Goal: Task Accomplishment & Management: Use online tool/utility

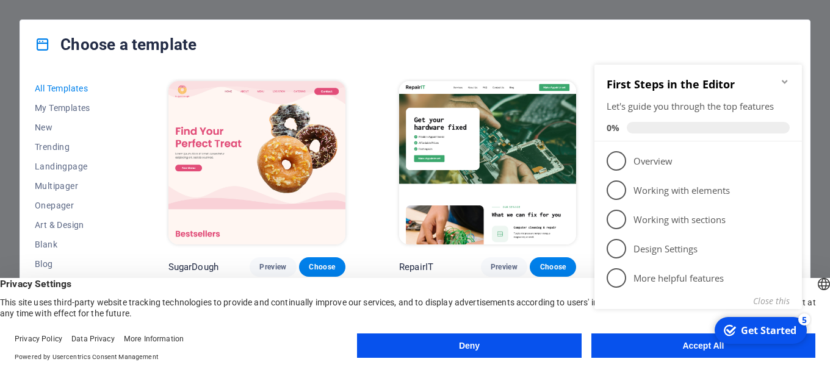
click div "checkmark Get Started 5 First Steps in the Editor Let's guide you through the t…"
drag, startPoint x: 1263, startPoint y: 401, endPoint x: 674, endPoint y: 348, distance: 591.6
click div "checkmark Get Started 5 First Steps in the Editor Let's guide you through the t…"
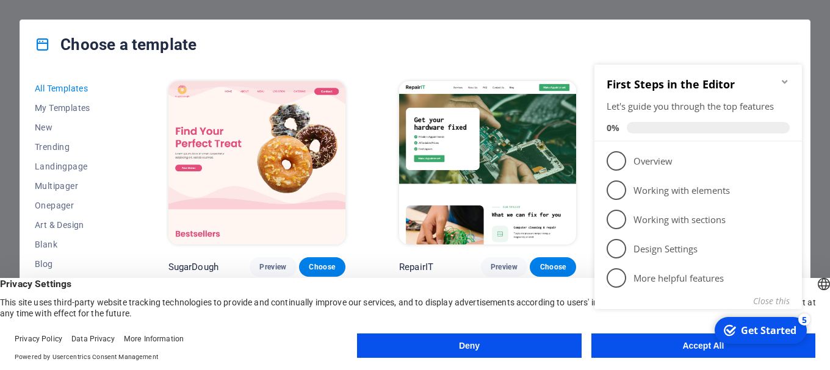
drag, startPoint x: 678, startPoint y: 348, endPoint x: 692, endPoint y: 338, distance: 17.6
click div "checkmark Get Started 5 First Steps in the Editor Let's guide you through the t…"
click at [781, 303] on button "Close this" at bounding box center [771, 301] width 37 height 12
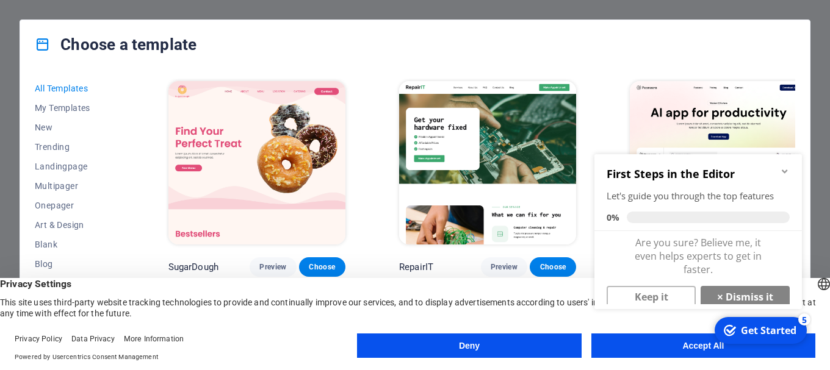
click at [683, 351] on appcues-checklist "Contextual help checklist present on screen" at bounding box center [700, 247] width 222 height 210
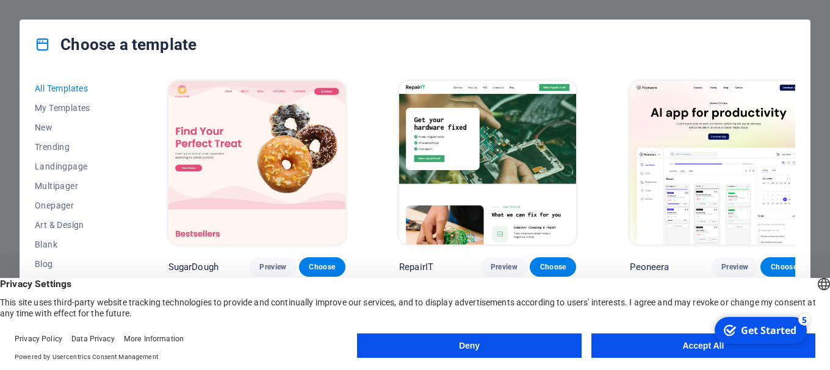
click div "checkmark Get Started 5 First Steps in the Editor Let's guide you through the t…"
drag, startPoint x: 812, startPoint y: 514, endPoint x: 852, endPoint y: 504, distance: 41.0
click div "checkmark Get Started 5 First Steps in the Editor Let's guide you through the t…"
click at [746, 331] on div "Get Started" at bounding box center [768, 330] width 56 height 13
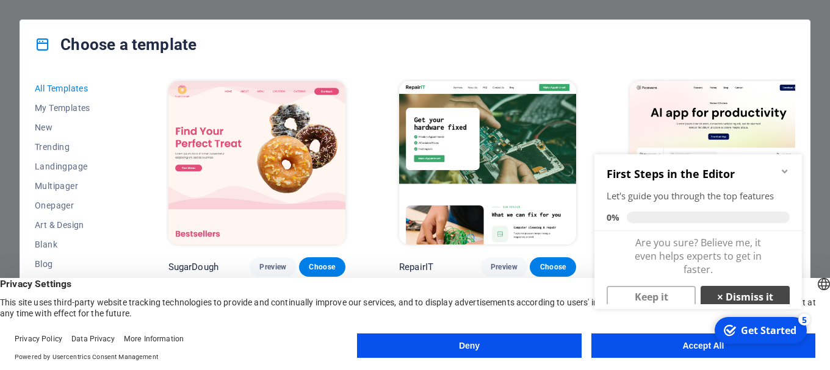
click at [739, 298] on link "× Dismiss it" at bounding box center [744, 297] width 89 height 22
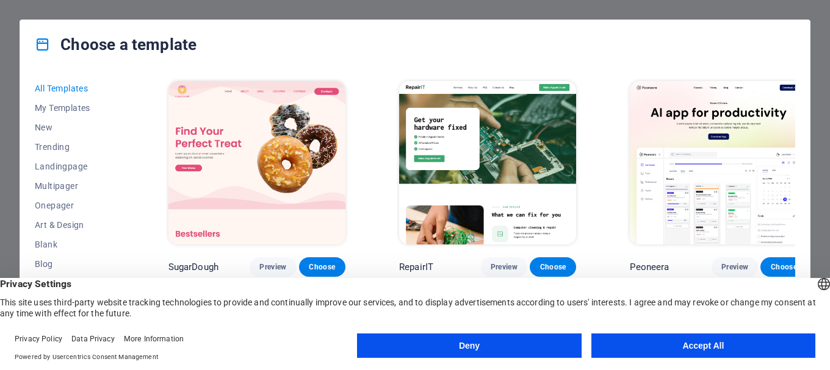
click at [670, 342] on button "Accept All" at bounding box center [703, 346] width 224 height 24
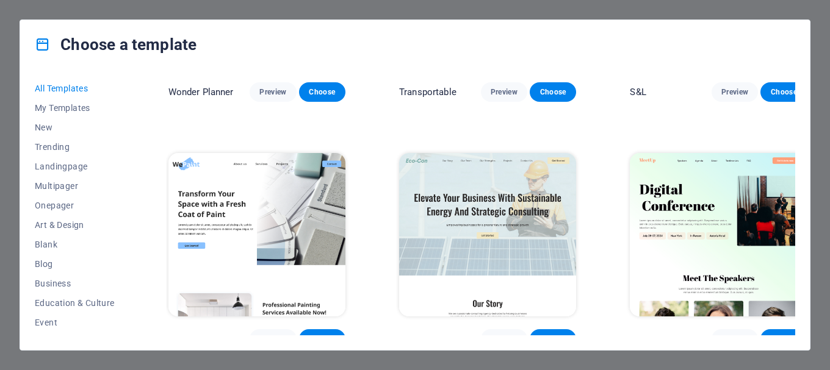
scroll to position [854, 0]
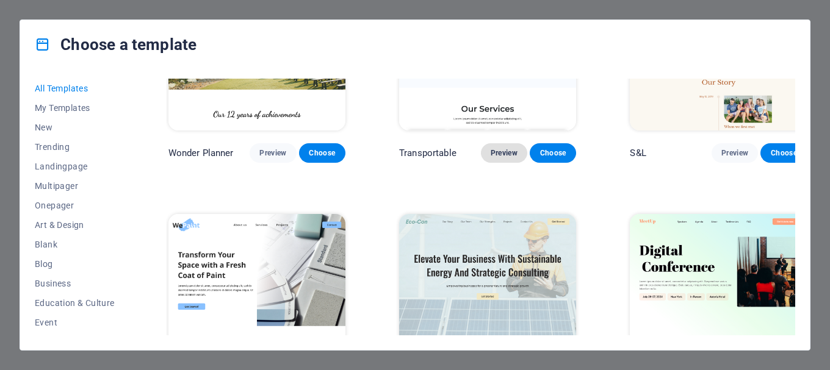
click at [504, 148] on span "Preview" at bounding box center [503, 153] width 27 height 10
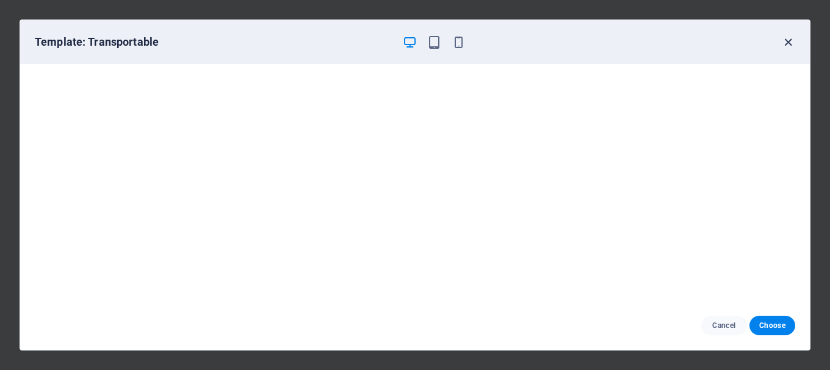
click at [792, 41] on icon "button" at bounding box center [788, 42] width 14 height 14
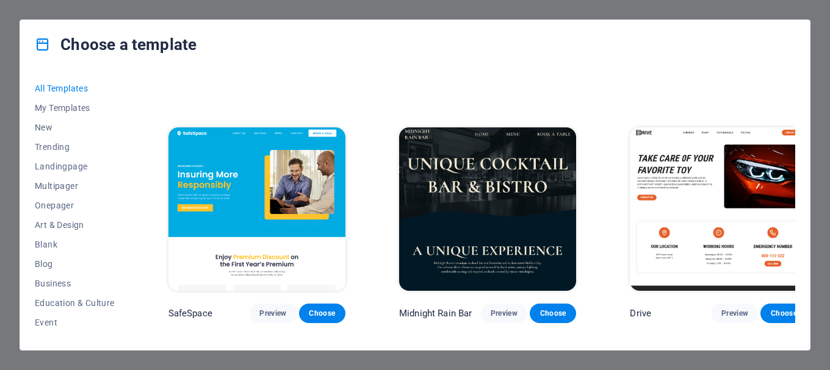
scroll to position [2440, 0]
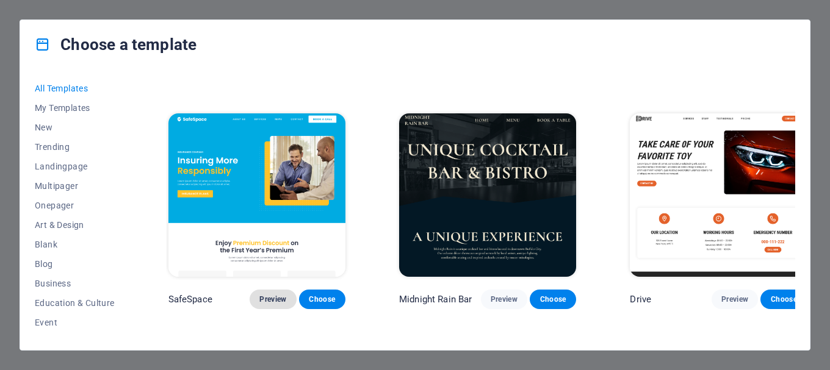
click at [270, 295] on span "Preview" at bounding box center [272, 300] width 27 height 10
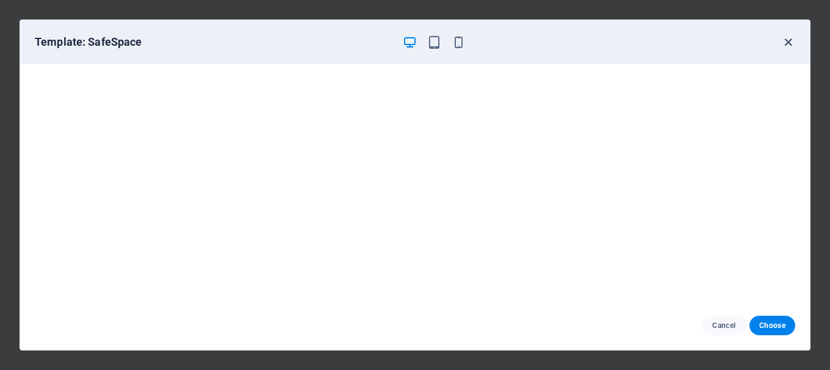
click at [786, 42] on icon "button" at bounding box center [788, 42] width 14 height 14
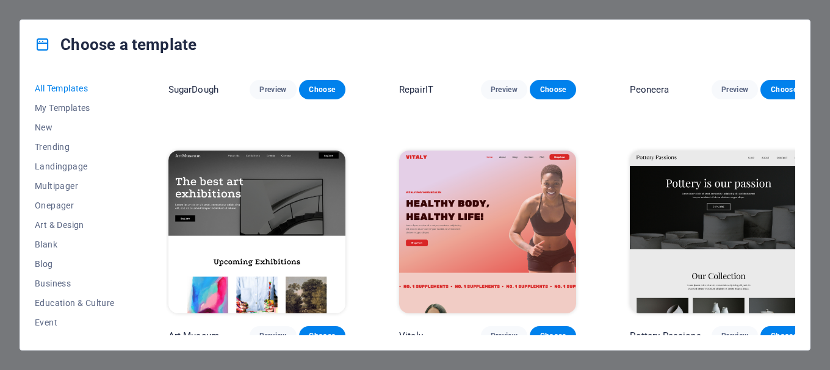
scroll to position [0, 0]
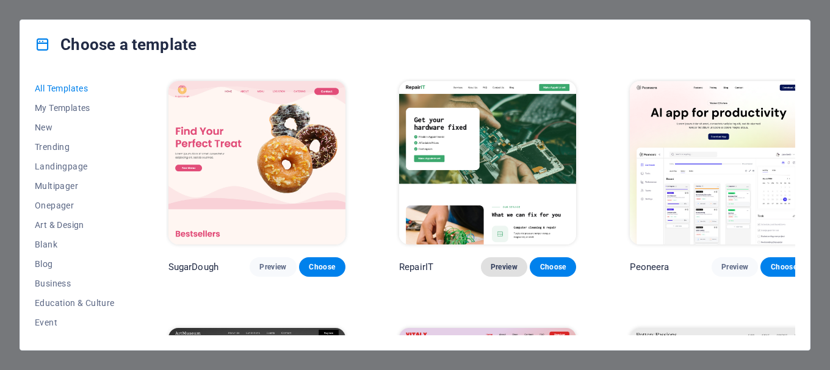
click at [492, 262] on span "Preview" at bounding box center [503, 267] width 27 height 10
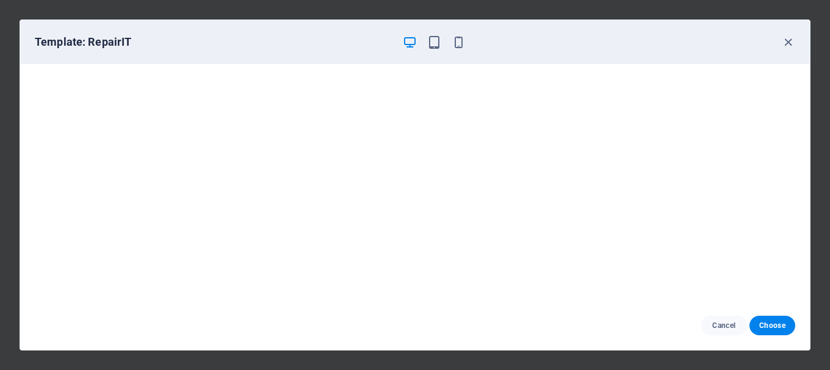
click at [801, 48] on div "Template: RepairIT" at bounding box center [414, 42] width 789 height 44
click at [790, 43] on icon "button" at bounding box center [788, 42] width 14 height 14
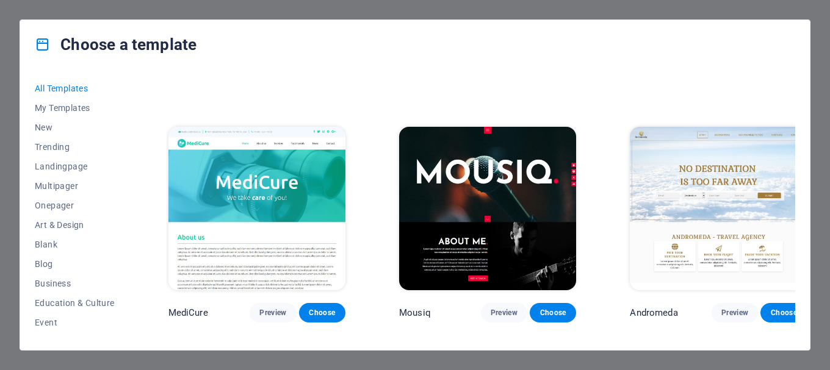
scroll to position [8661, 0]
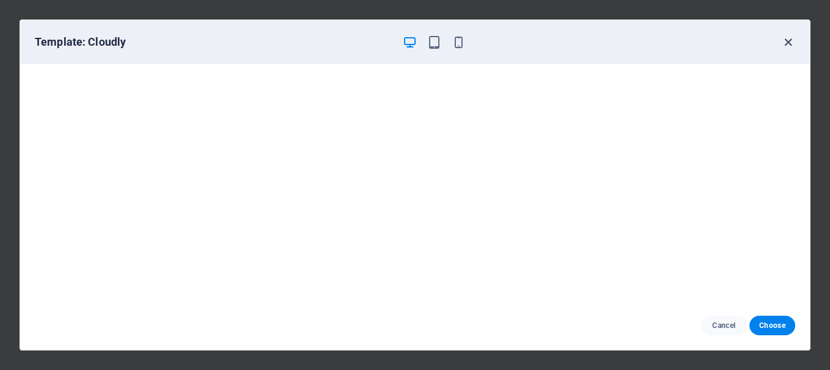
click at [792, 44] on icon "button" at bounding box center [788, 42] width 14 height 14
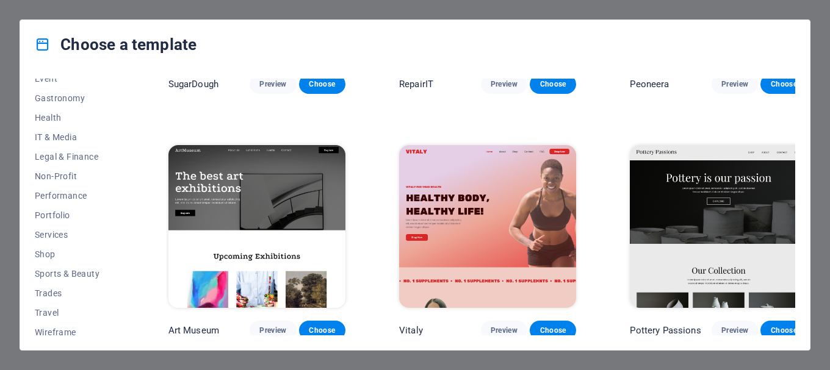
scroll to position [244, 0]
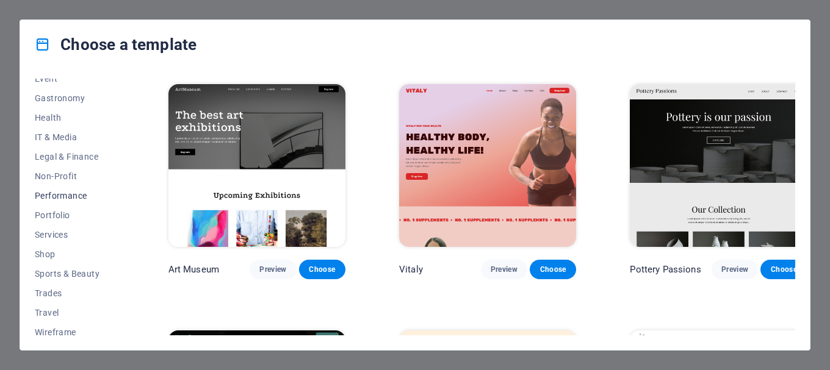
click at [59, 195] on span "Performance" at bounding box center [75, 196] width 80 height 10
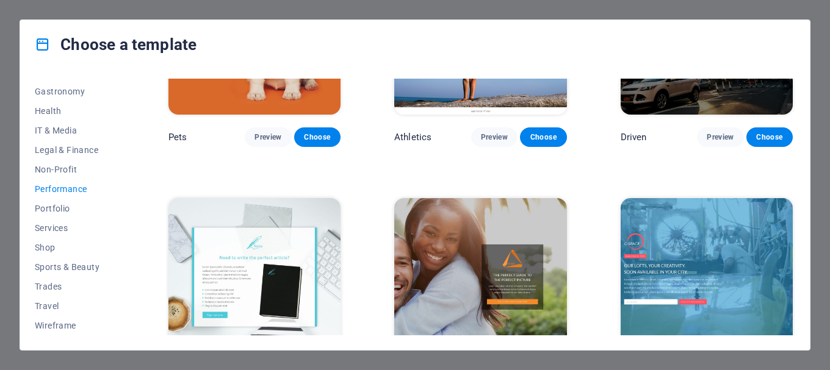
scroll to position [793, 0]
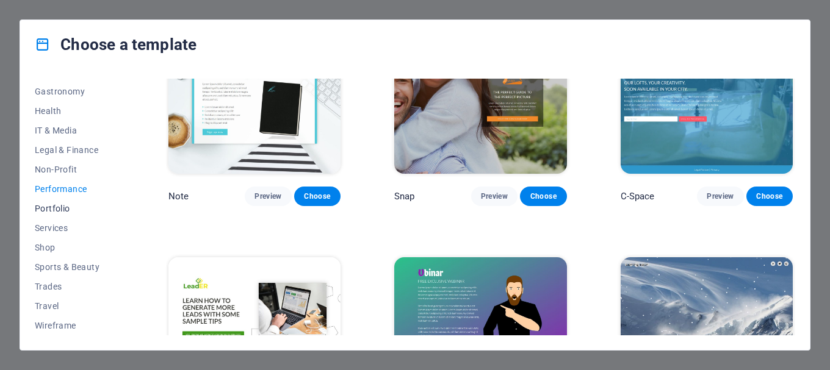
click at [81, 216] on button "Portfolio" at bounding box center [75, 209] width 80 height 20
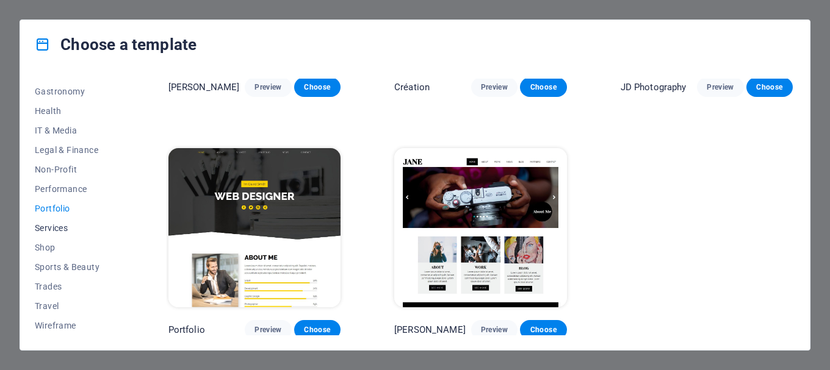
click at [73, 228] on span "Services" at bounding box center [75, 228] width 80 height 10
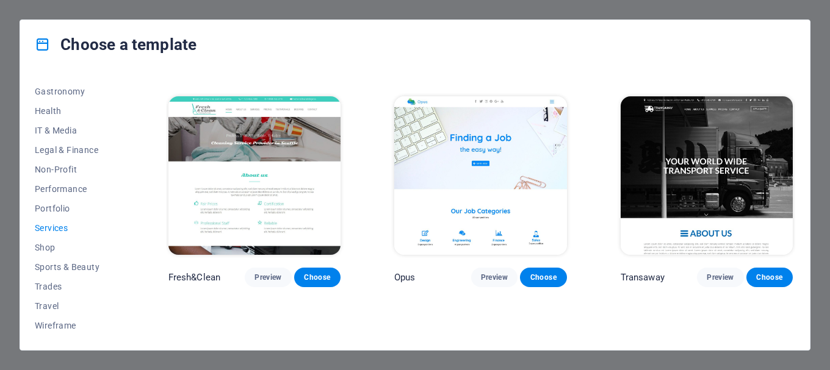
scroll to position [1220, 0]
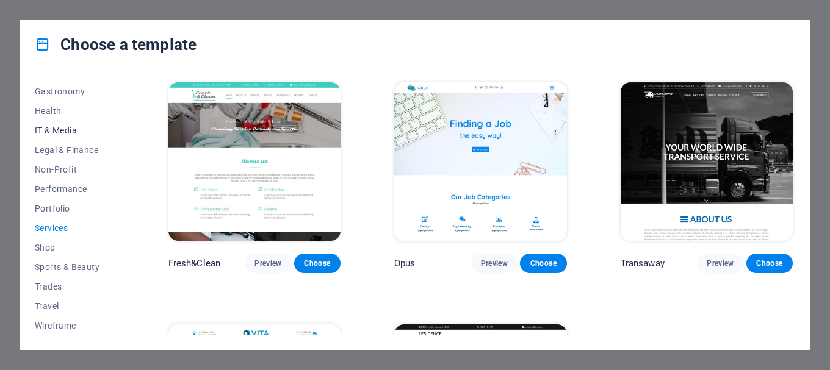
click at [81, 129] on span "IT & Media" at bounding box center [75, 131] width 80 height 10
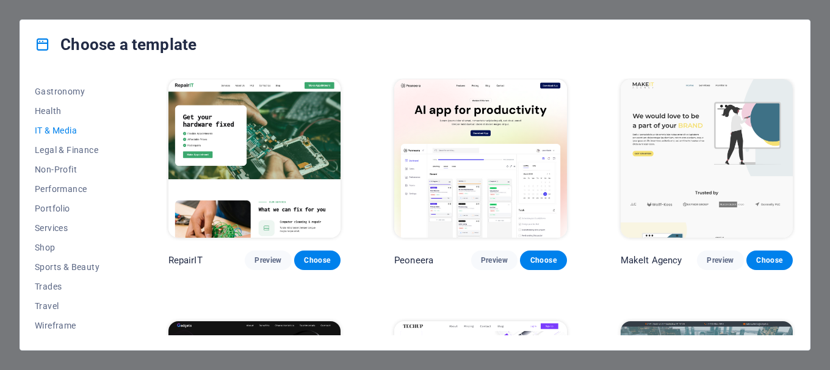
scroll to position [0, 0]
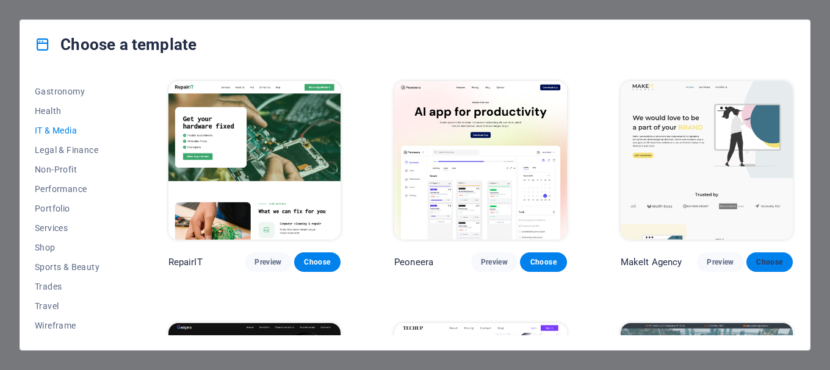
click at [765, 260] on span "Choose" at bounding box center [769, 262] width 27 height 10
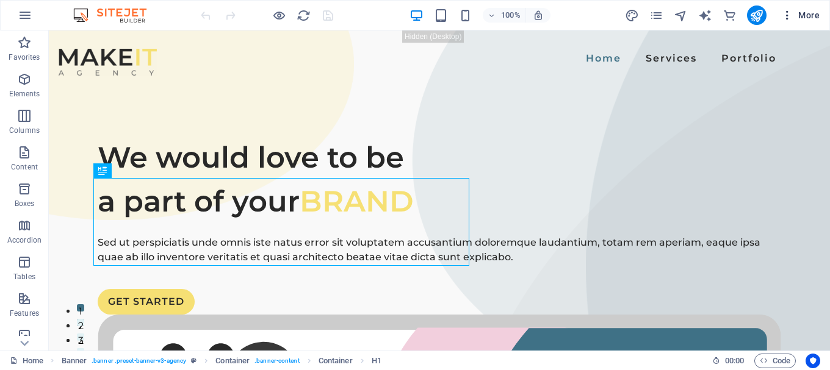
click at [808, 10] on span "More" at bounding box center [800, 15] width 38 height 12
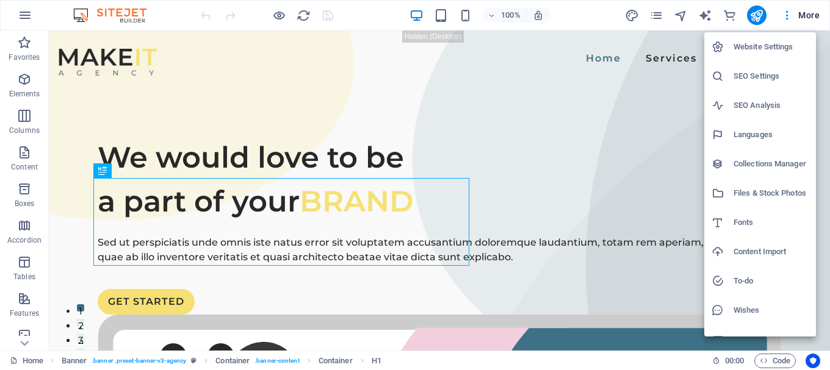
click at [230, 125] on div at bounding box center [415, 185] width 830 height 370
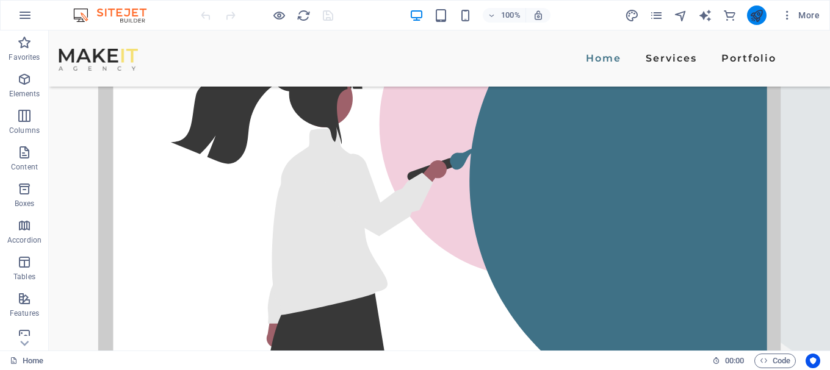
click at [747, 16] on button "publish" at bounding box center [757, 15] width 20 height 20
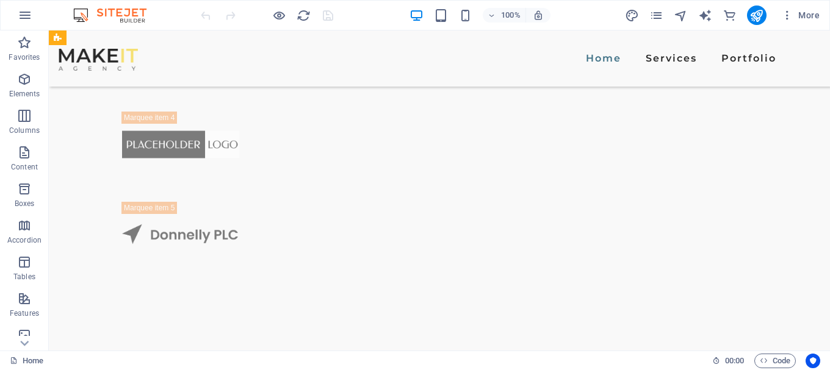
scroll to position [1403, 0]
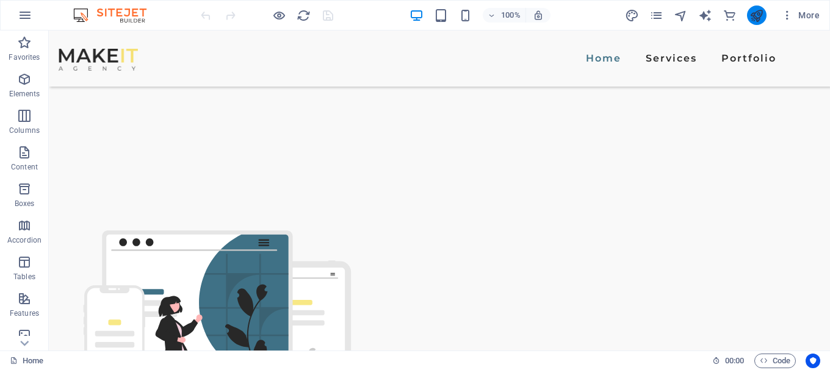
click at [763, 20] on icon "publish" at bounding box center [756, 16] width 14 height 14
click at [759, 15] on icon "publish" at bounding box center [756, 16] width 14 height 14
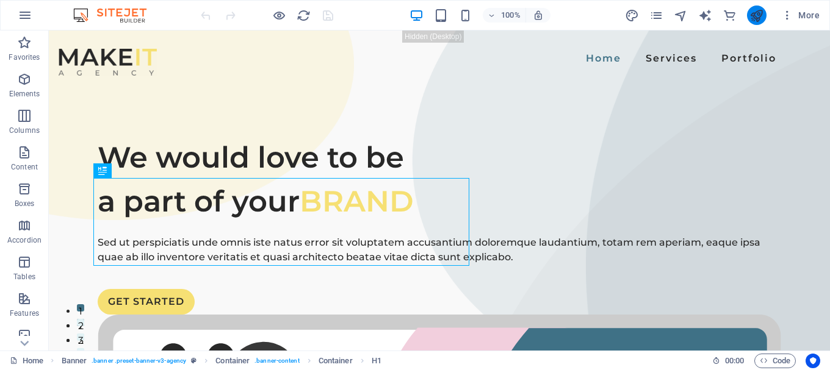
click at [749, 18] on icon "publish" at bounding box center [756, 16] width 14 height 14
